Goal: Download file/media

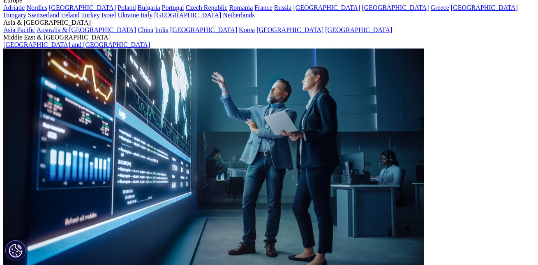
scroll to position [109, 0]
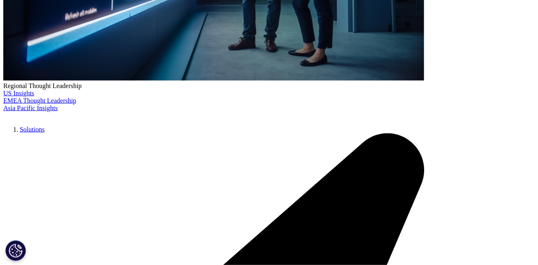
scroll to position [314, 0]
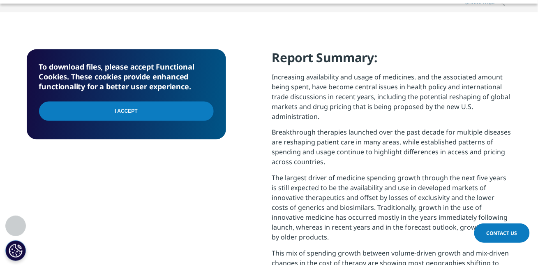
click at [151, 106] on input "I Accept" at bounding box center [126, 110] width 175 height 19
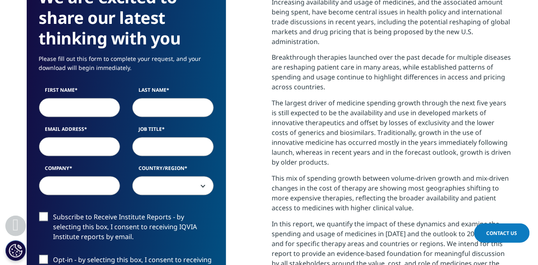
scroll to position [394, 0]
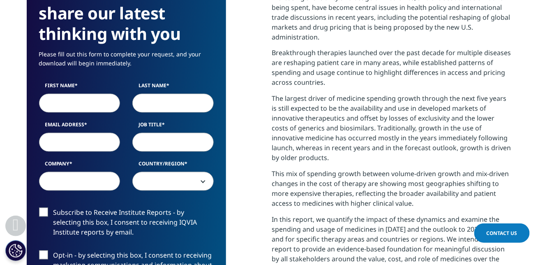
click at [102, 100] on input "First Name" at bounding box center [79, 103] width 81 height 19
type input "[PERSON_NAME]"
type input "[EMAIL_ADDRESS][DOMAIN_NAME]"
select select "[GEOGRAPHIC_DATA]"
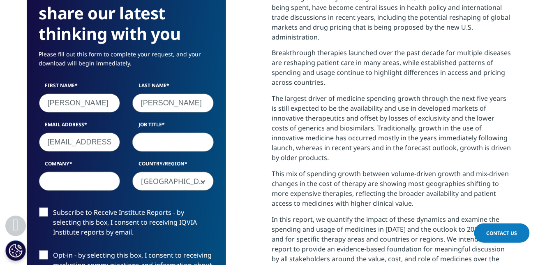
click at [169, 142] on input "Job Title" at bounding box center [172, 142] width 81 height 19
type input "S"
type input "H"
type input "Clinical Pharmacologist"
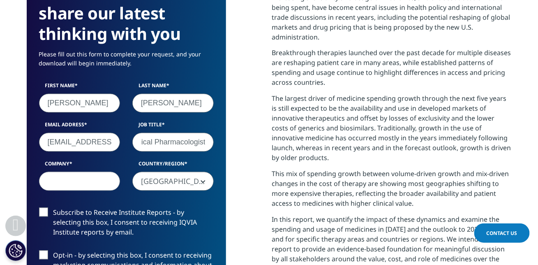
click at [106, 182] on input "Company" at bounding box center [79, 181] width 81 height 19
click at [65, 181] on input "[GEOGRAPHIC_DATA]" at bounding box center [79, 181] width 81 height 19
type input "[GEOGRAPHIC_DATA]"
click at [38, 216] on div "Subscribe to Receive Institute Reports - by selecting this box, I consent to re…" at bounding box center [126, 224] width 187 height 34
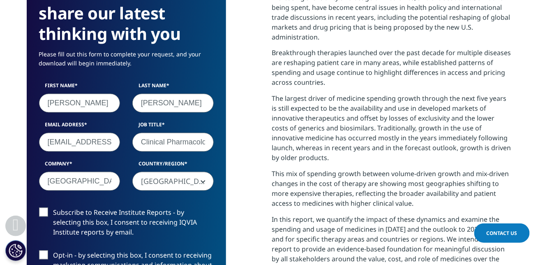
click at [44, 214] on label "Subscribe to Receive Institute Reports - by selecting this box, I consent to re…" at bounding box center [126, 224] width 175 height 34
click at [53, 207] on input "Subscribe to Receive Institute Reports - by selecting this box, I consent to re…" at bounding box center [53, 207] width 0 height 0
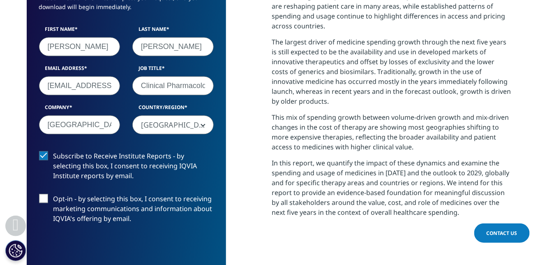
scroll to position [460, 0]
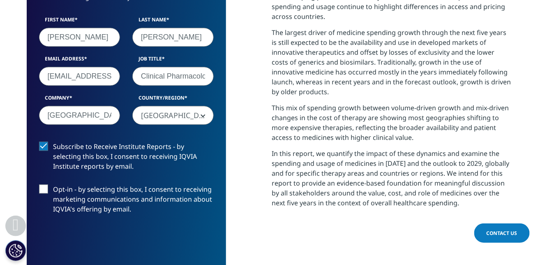
click at [46, 186] on label "Opt-in - by selecting this box, I consent to receiving marketing communications…" at bounding box center [126, 201] width 175 height 34
click at [53, 184] on input "Opt-in - by selecting this box, I consent to receiving marketing communications…" at bounding box center [53, 184] width 0 height 0
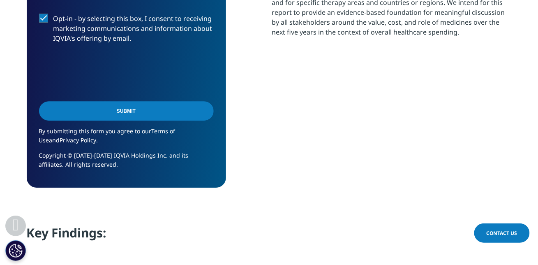
scroll to position [626, 0]
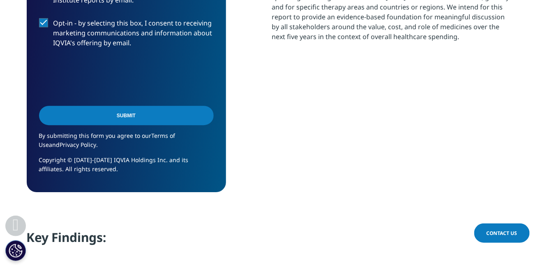
click at [141, 113] on input "Submit" at bounding box center [126, 115] width 175 height 19
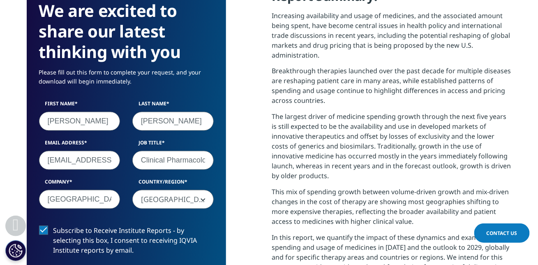
scroll to position [4, 4]
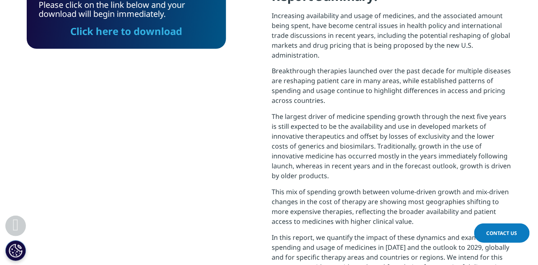
click at [162, 30] on link "Click here to download" at bounding box center [126, 31] width 112 height 14
